Goal: Task Accomplishment & Management: Manage account settings

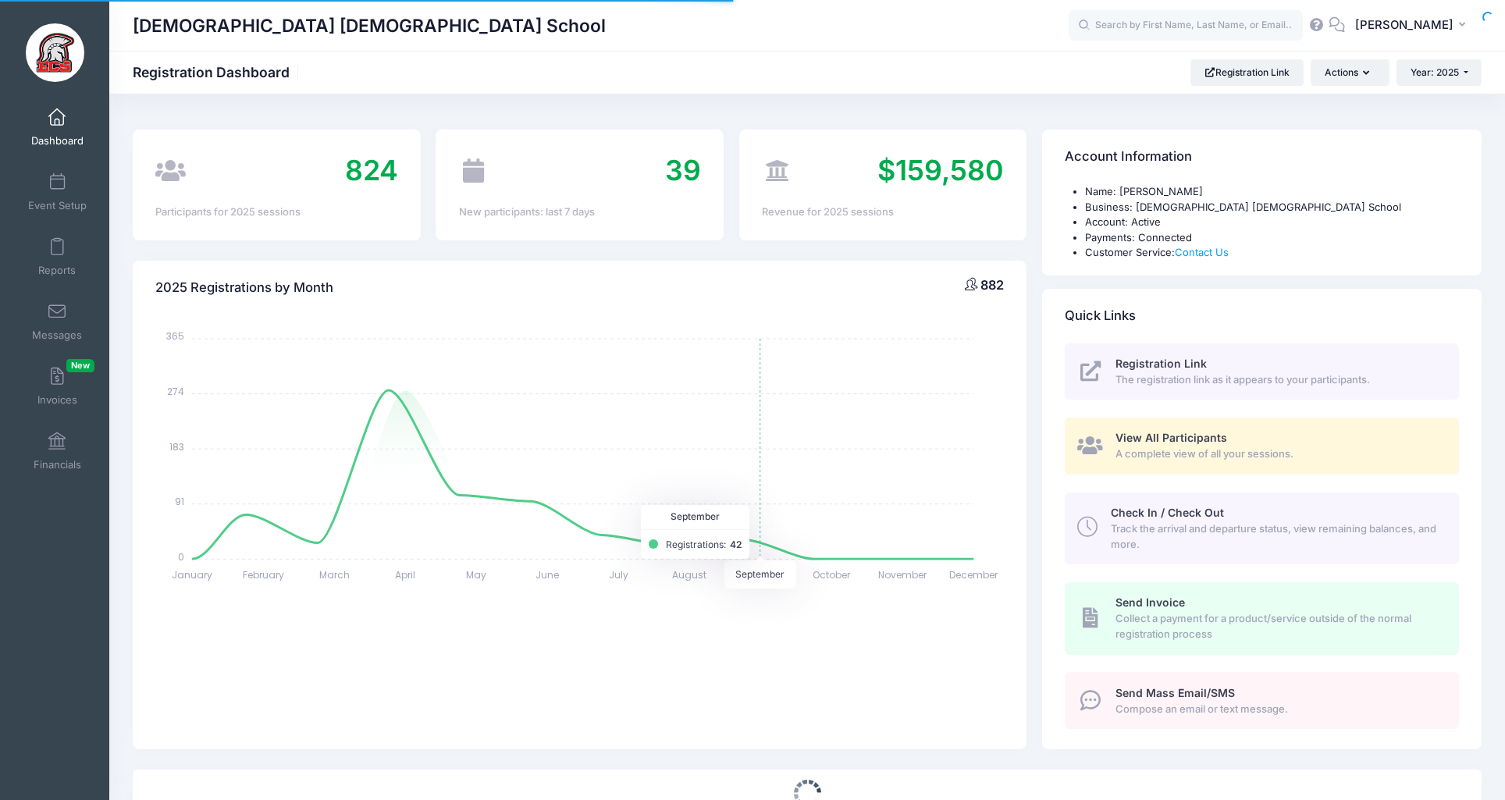
select select
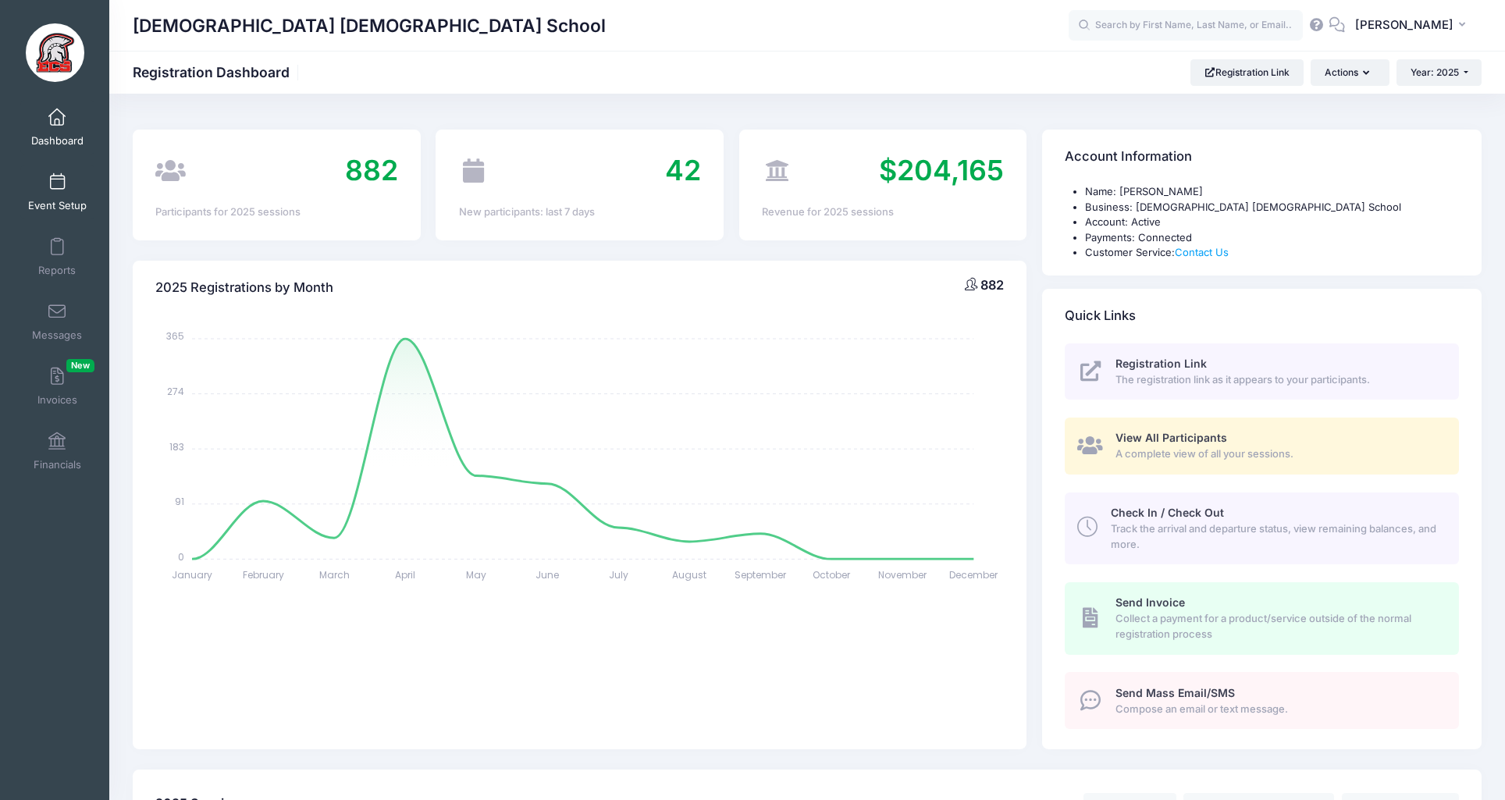
click at [57, 174] on span at bounding box center [57, 182] width 0 height 17
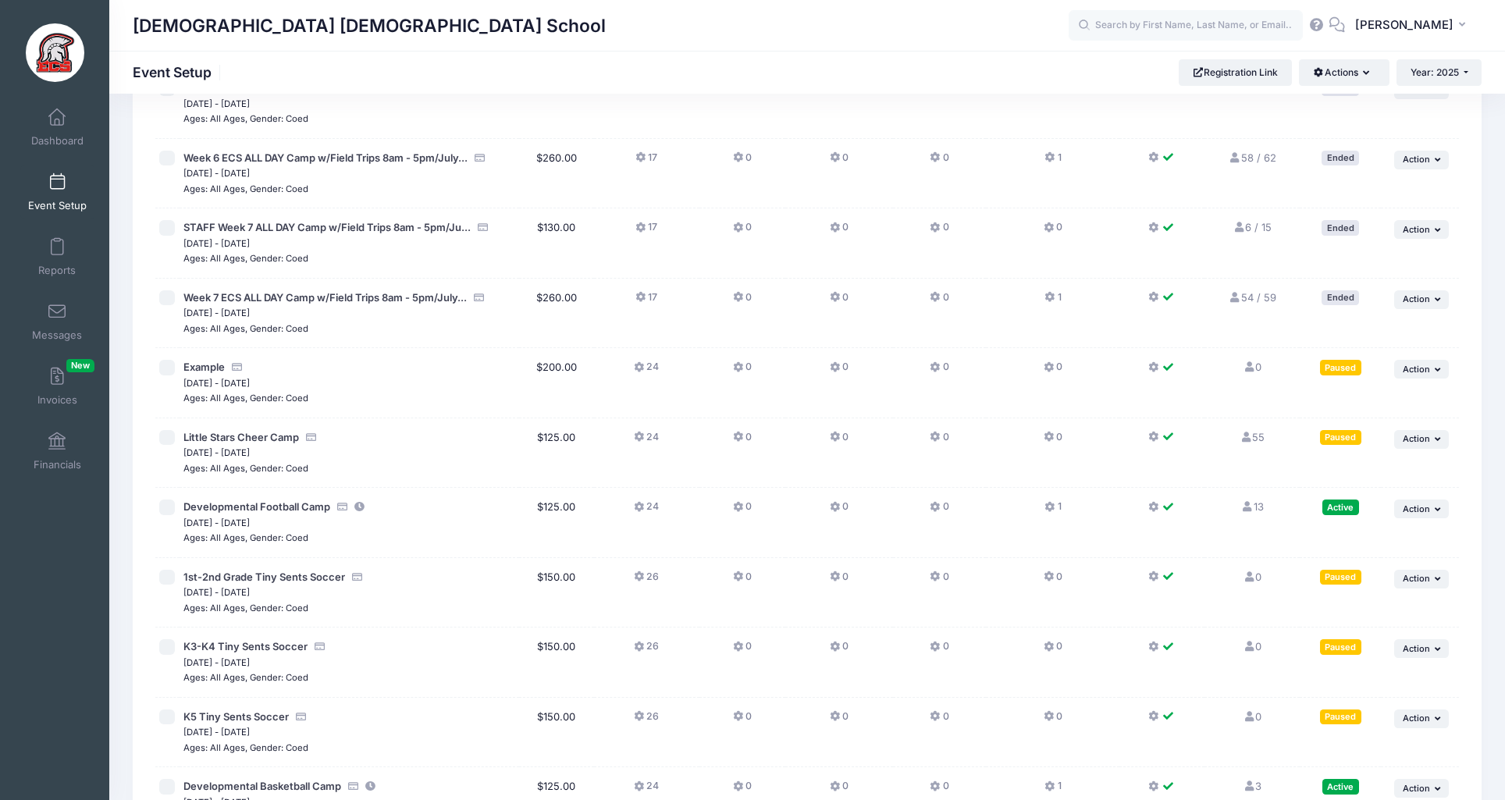
scroll to position [3039, 0]
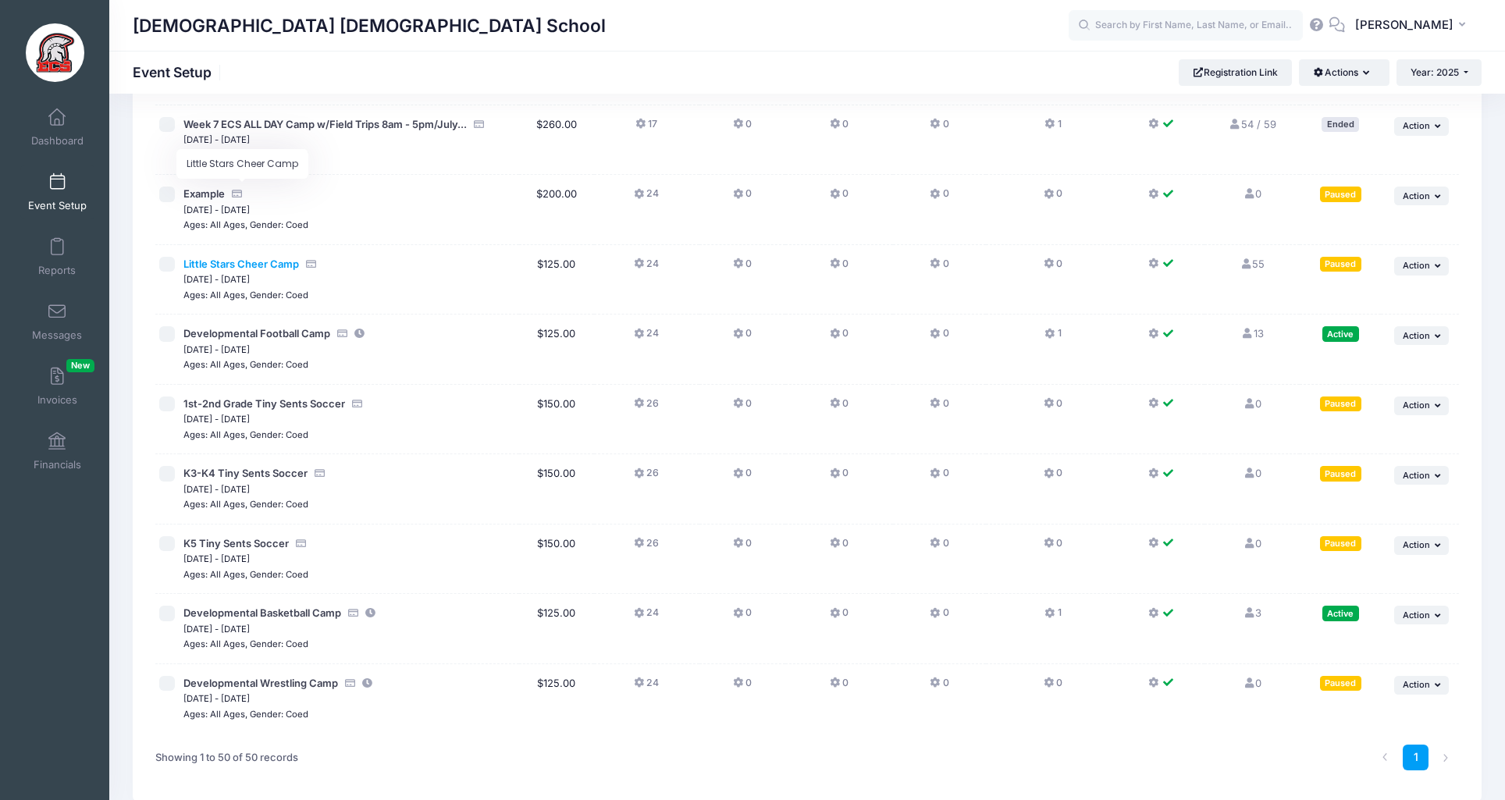
click at [232, 258] on span "Little Stars Cheer Camp" at bounding box center [241, 264] width 116 height 12
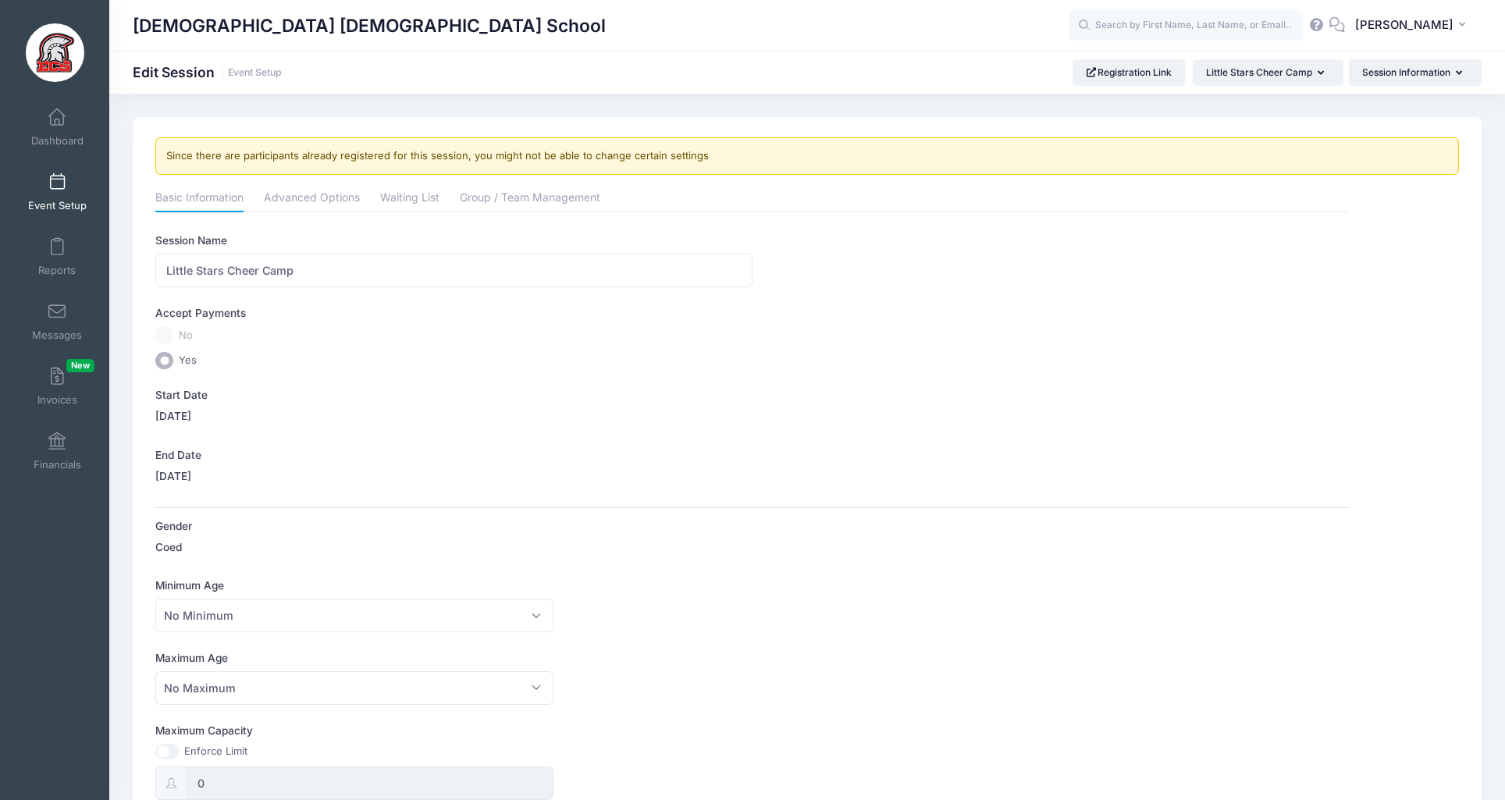
scroll to position [62, 0]
